Goal: Transaction & Acquisition: Purchase product/service

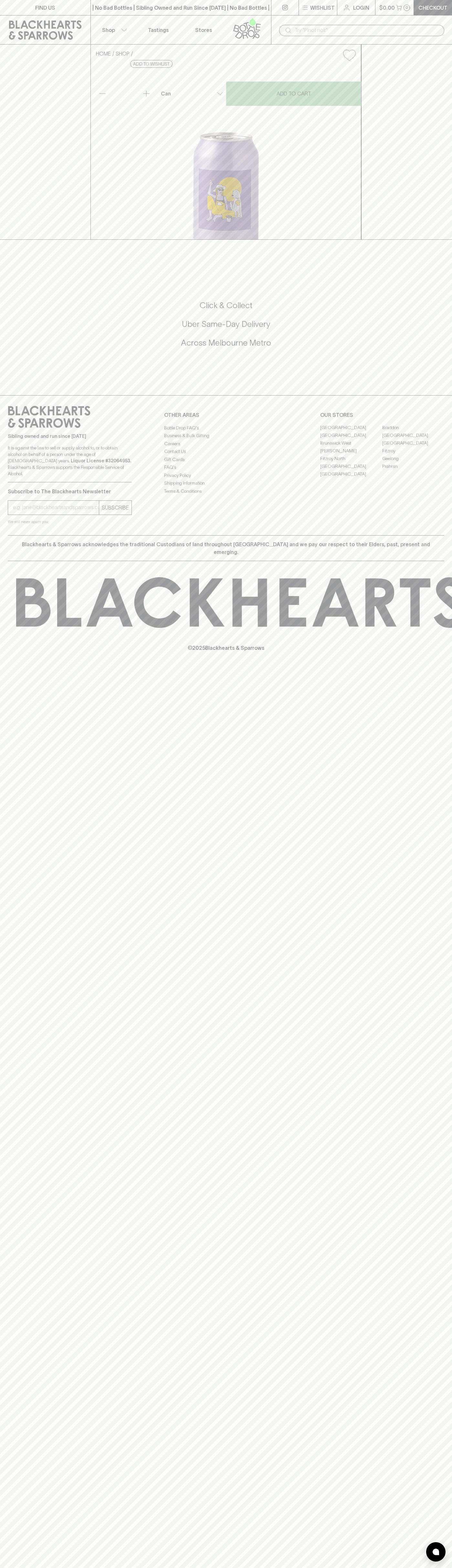
click at [55, 28] on icon at bounding box center [45, 30] width 72 height 19
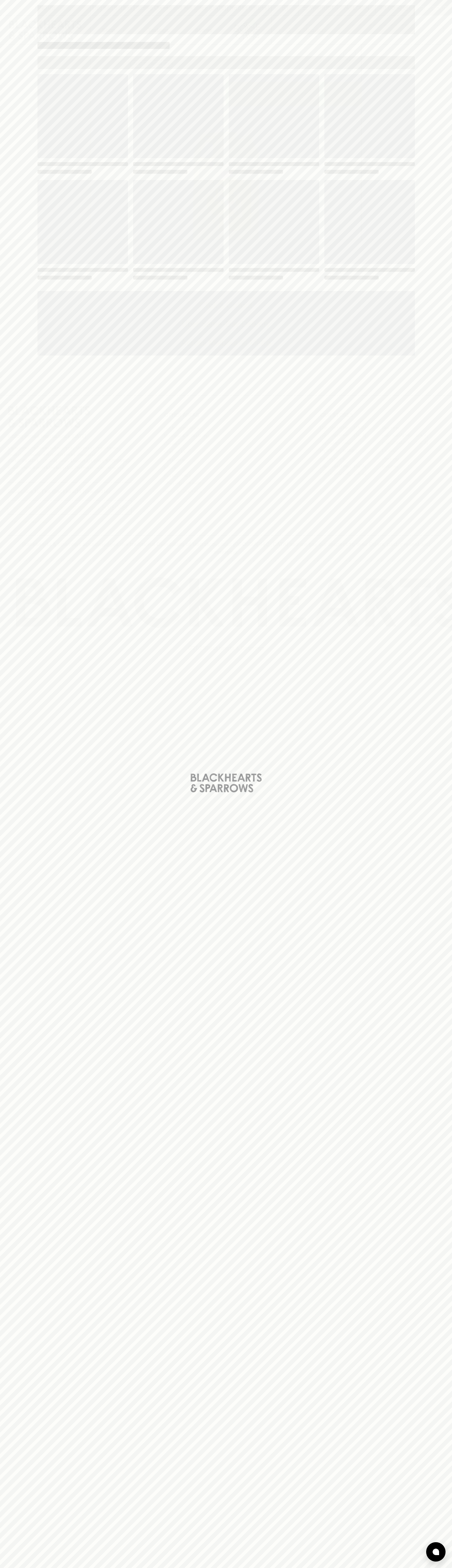
click at [322, 1567] on html "FIND US | No Bad Bottles | Sibling Owned and Run Since [DATE] | No Bad Bottles …" at bounding box center [226, 784] width 452 height 1568
click at [4, 726] on div "Loading" at bounding box center [226, 784] width 452 height 1568
